Goal: Task Accomplishment & Management: Manage account settings

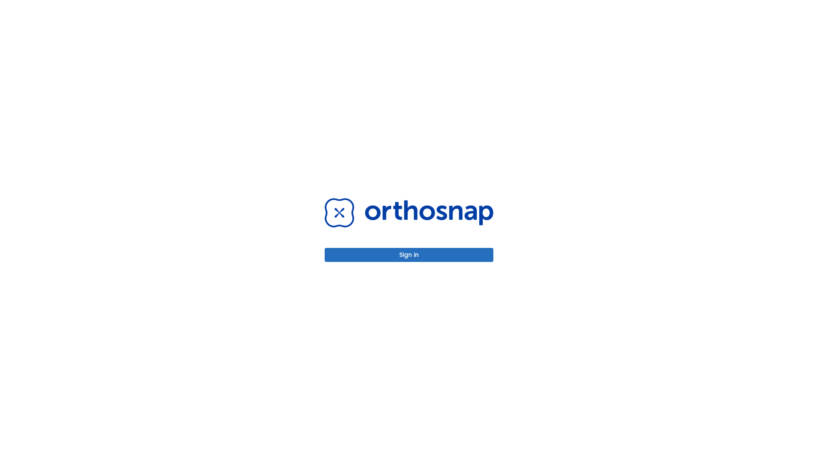
click at [409, 255] on button "Sign in" at bounding box center [409, 255] width 169 height 14
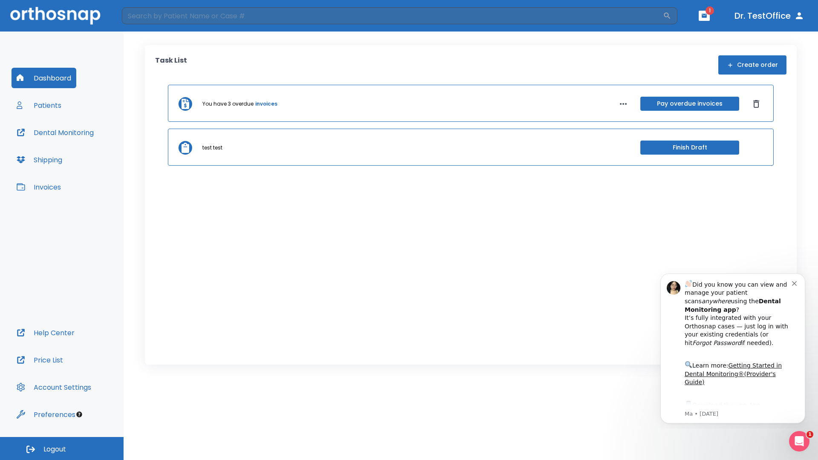
click at [62, 448] on span "Logout" at bounding box center [54, 449] width 23 height 9
